Goal: Information Seeking & Learning: Learn about a topic

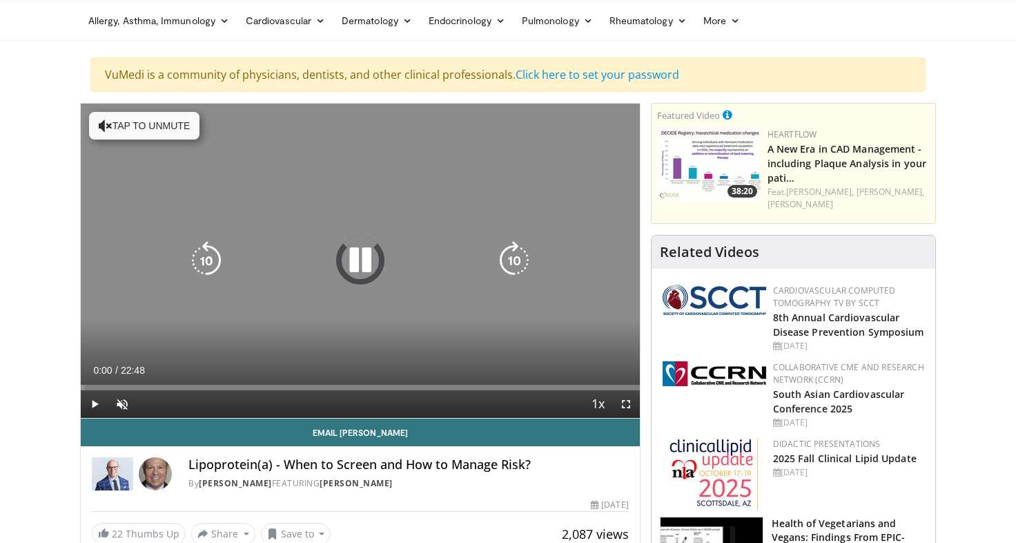
scroll to position [48, 0]
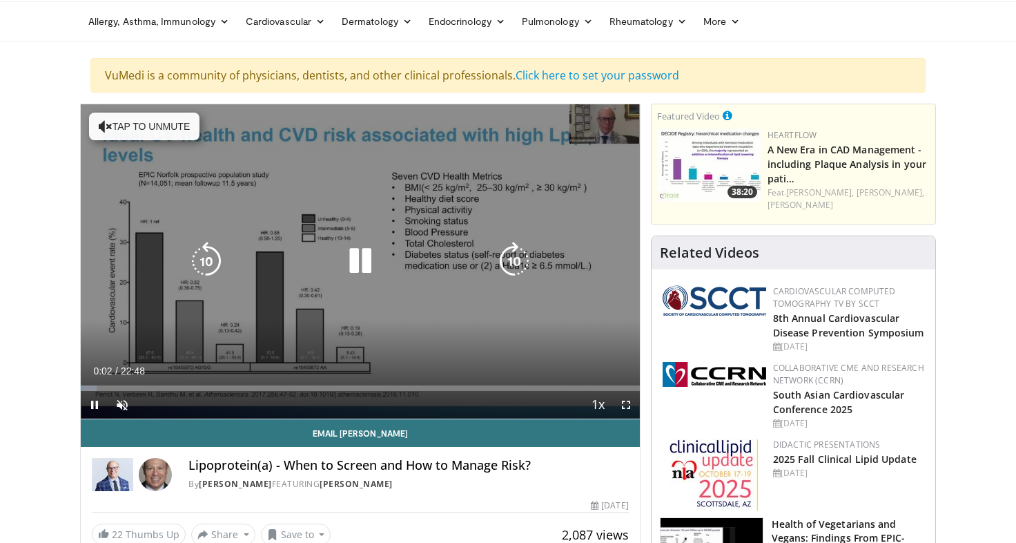
click at [353, 260] on icon "Video Player" at bounding box center [360, 261] width 39 height 39
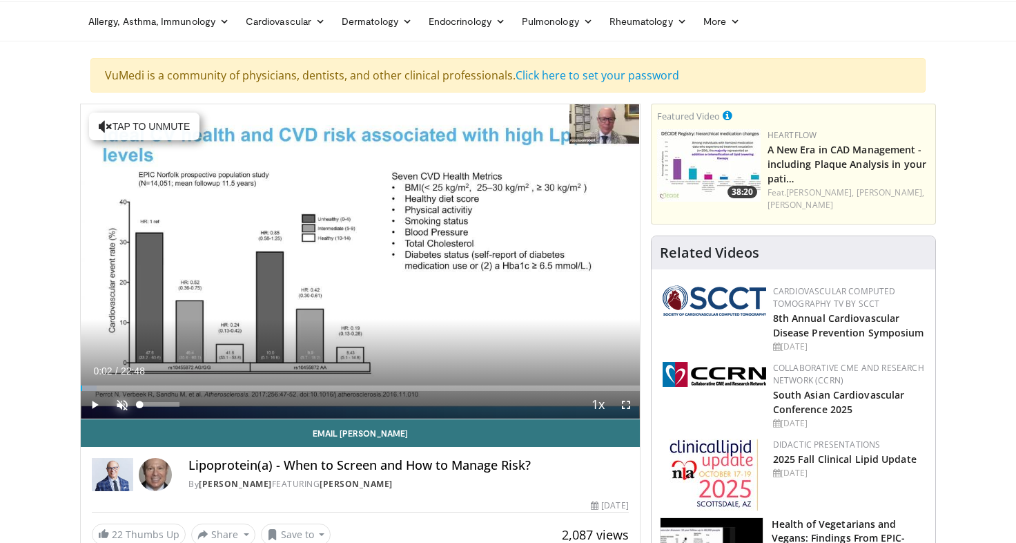
click at [126, 404] on span "Video Player" at bounding box center [122, 405] width 28 height 28
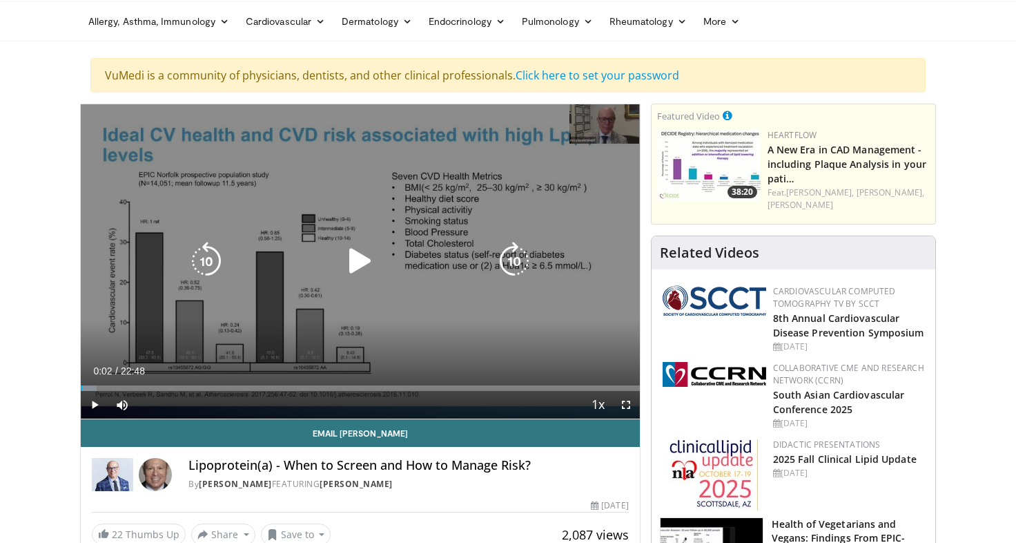
click at [355, 271] on icon "Video Player" at bounding box center [360, 261] width 39 height 39
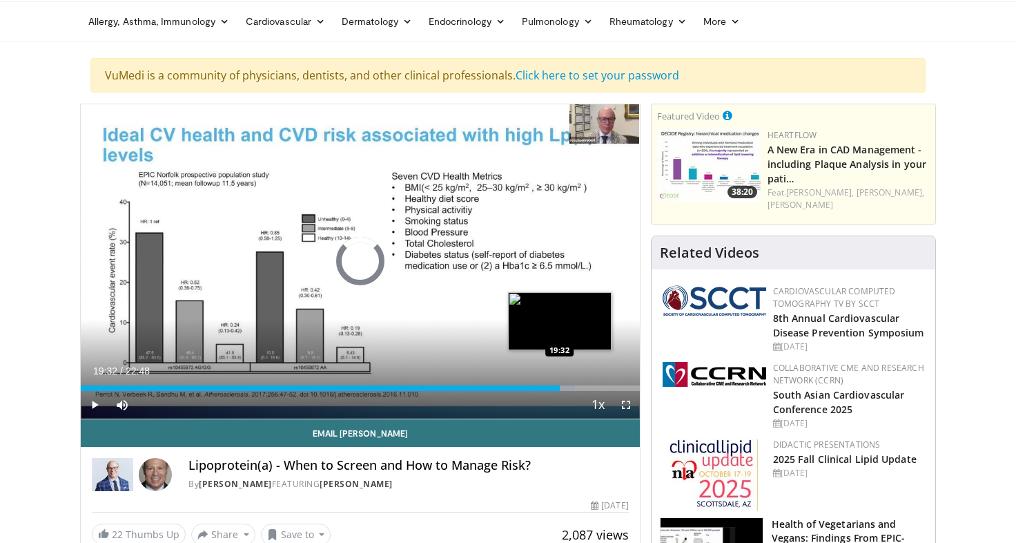
click at [560, 387] on div "Progress Bar" at bounding box center [555, 388] width 40 height 6
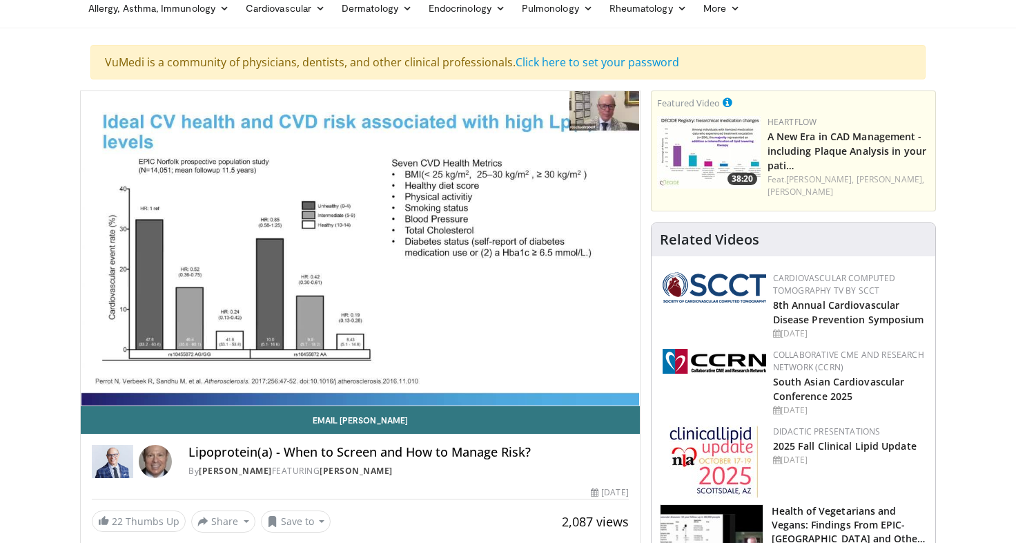
scroll to position [0, 0]
